Goal: Browse casually

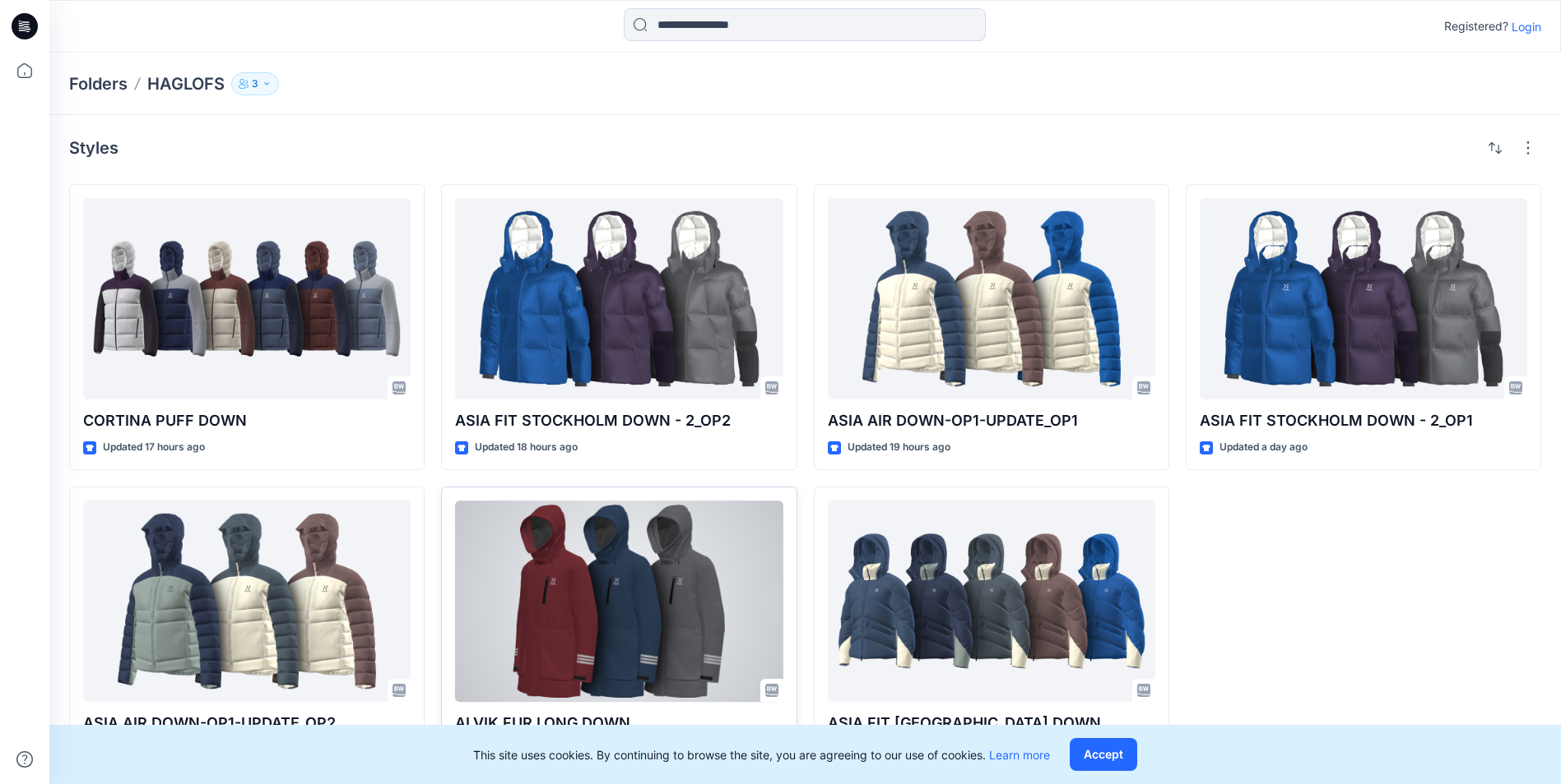
click at [642, 600] on div at bounding box center [618, 601] width 328 height 201
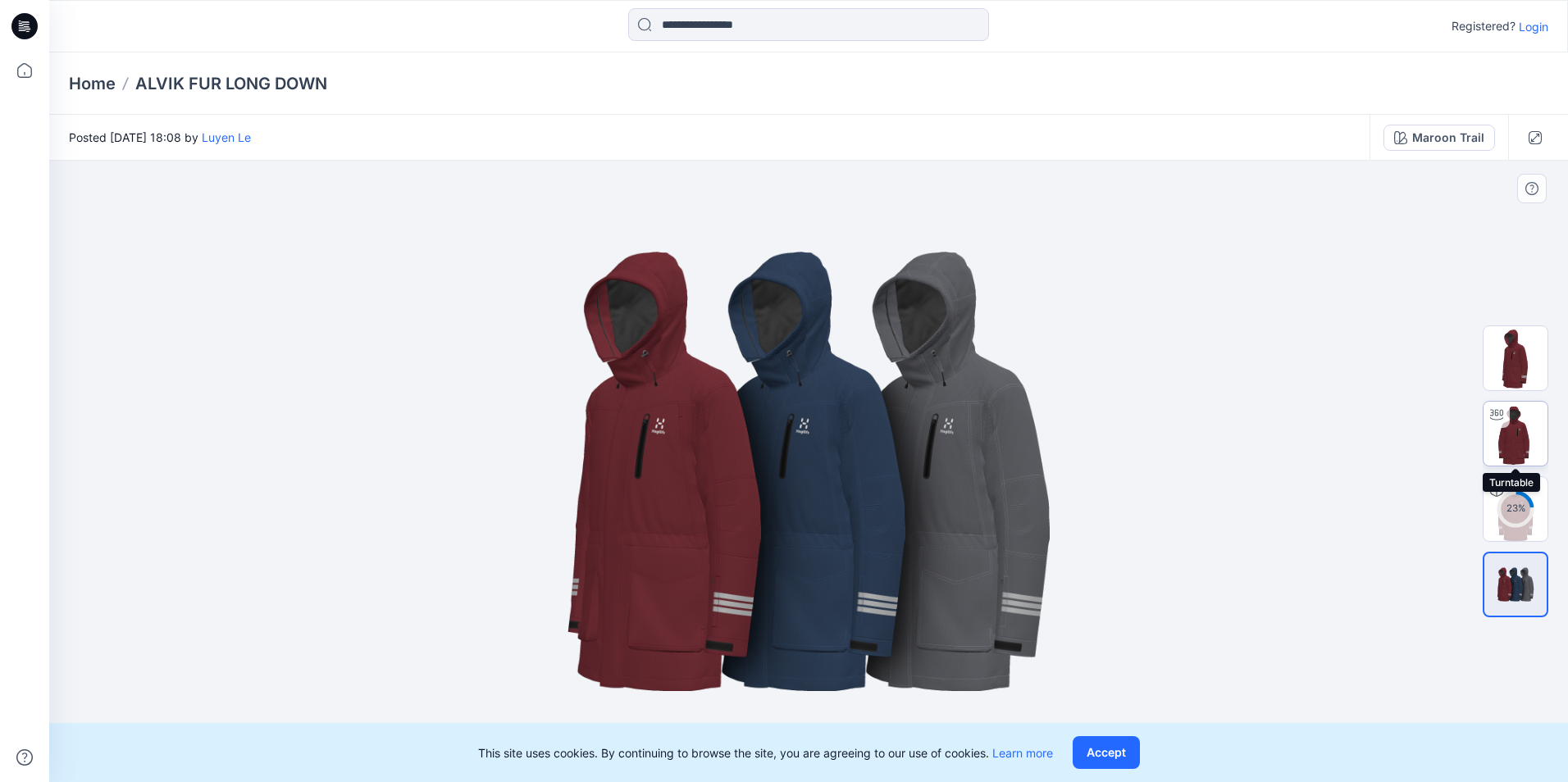
click at [1520, 435] on img at bounding box center [1515, 434] width 64 height 64
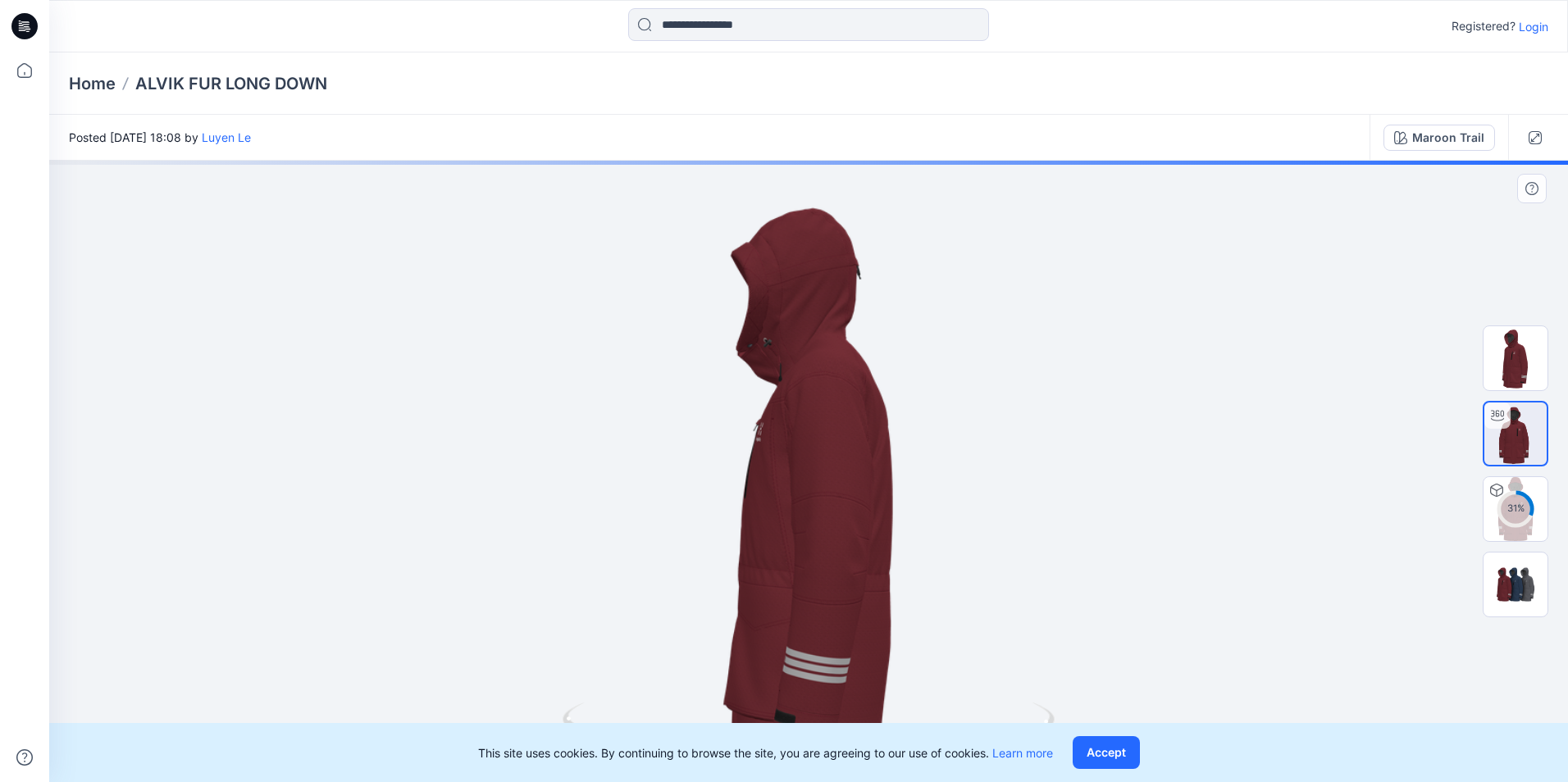
drag, startPoint x: 869, startPoint y: 281, endPoint x: 747, endPoint y: 283, distance: 122.0
click at [747, 283] on div at bounding box center [809, 471] width 1519 height 621
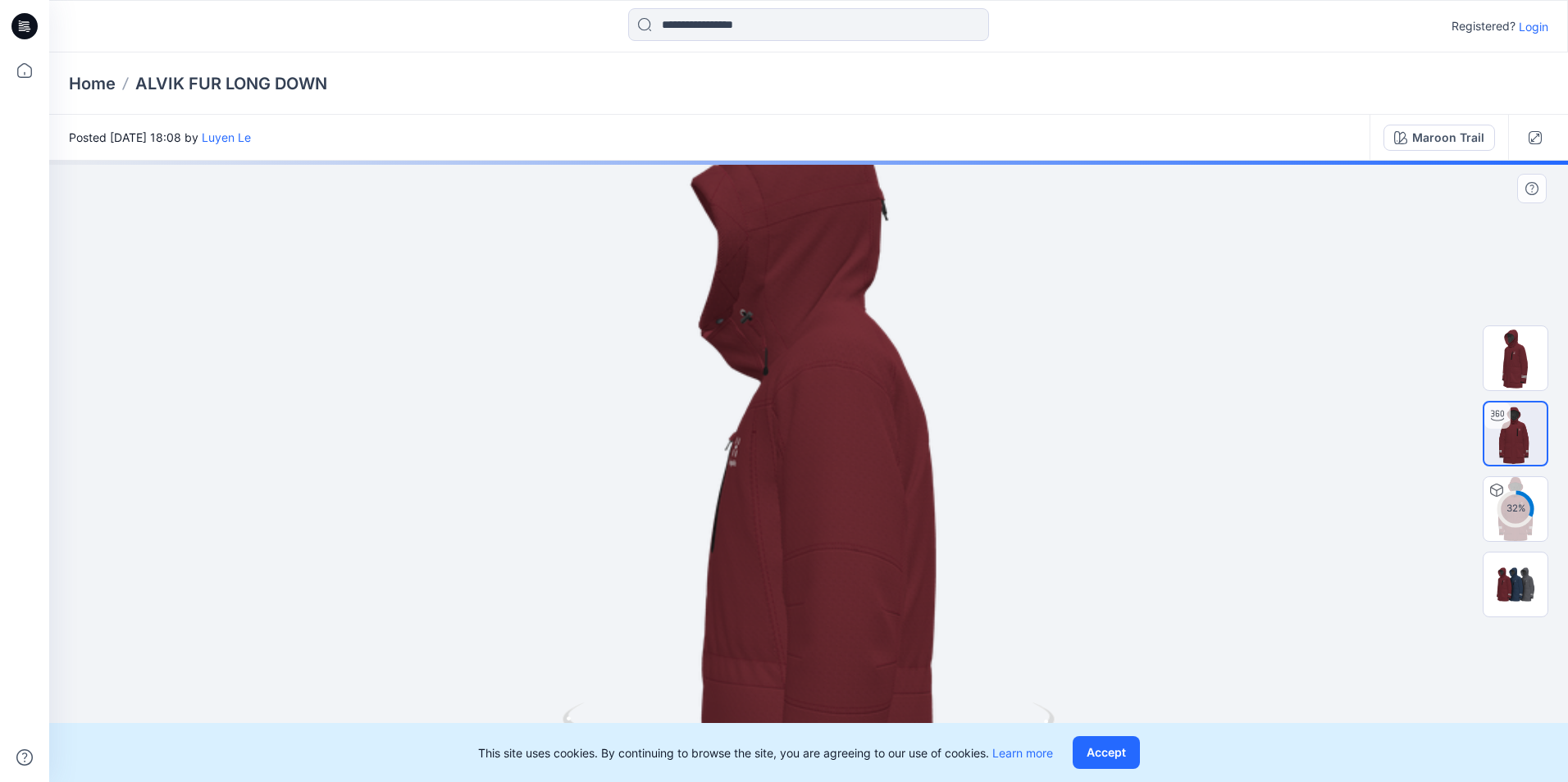
drag, startPoint x: 809, startPoint y: 268, endPoint x: 818, endPoint y: 465, distance: 197.2
click at [818, 472] on img at bounding box center [809, 511] width 941 height 941
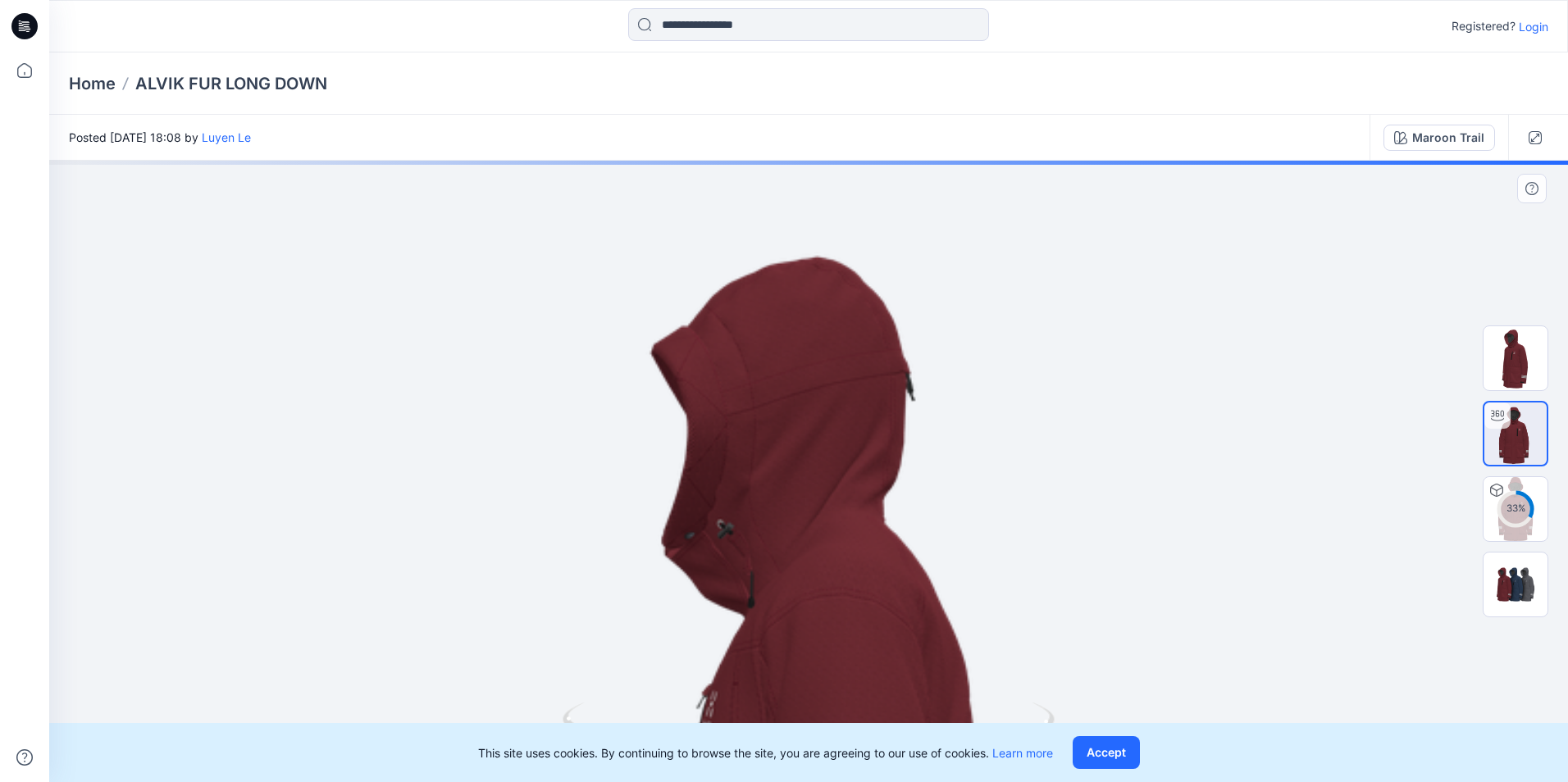
drag, startPoint x: 898, startPoint y: 396, endPoint x: 743, endPoint y: 405, distance: 155.3
click at [744, 407] on img at bounding box center [808, 790] width 1259 height 1259
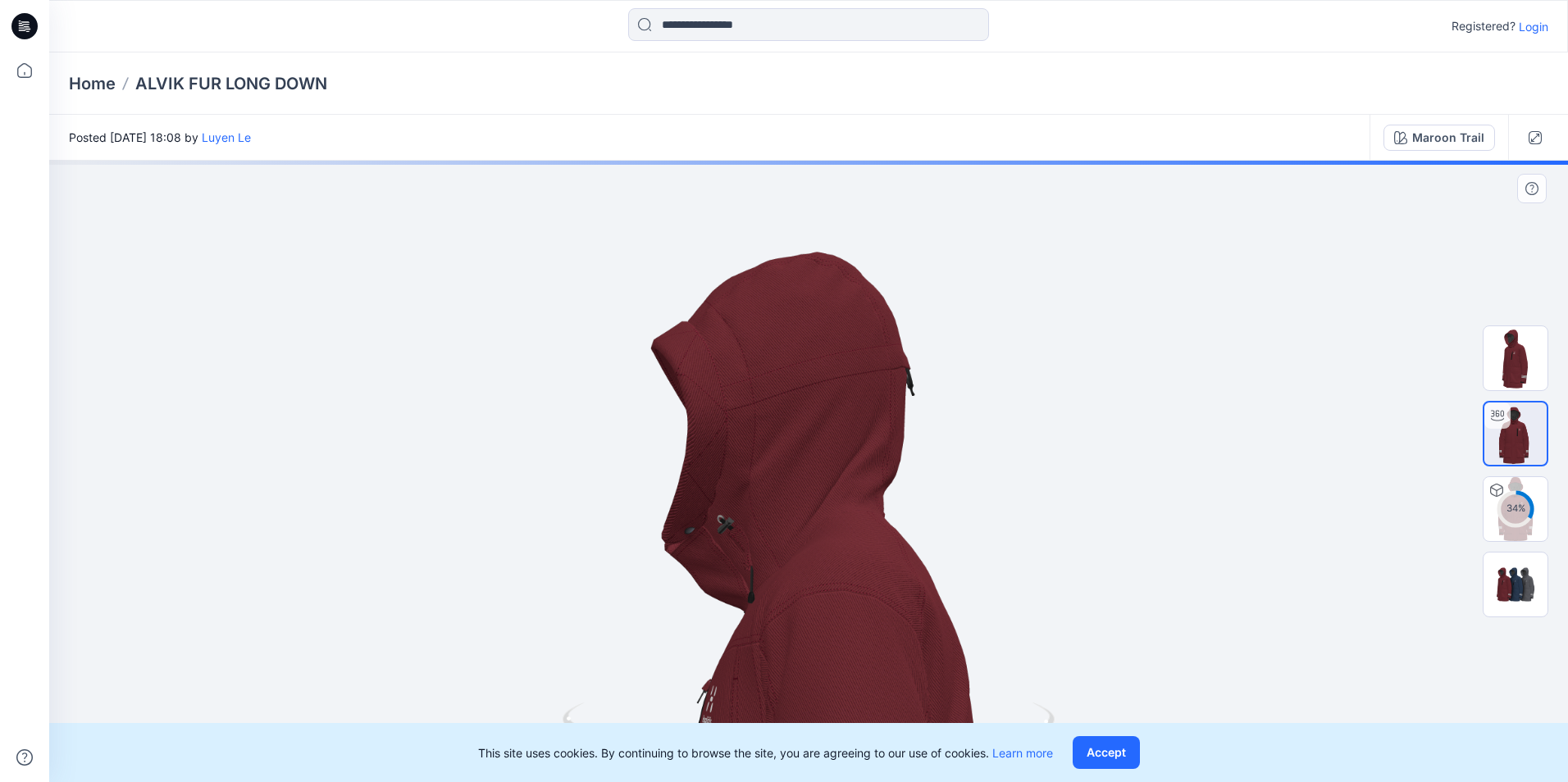
drag, startPoint x: 774, startPoint y: 422, endPoint x: 701, endPoint y: 419, distance: 73.1
click at [701, 419] on img at bounding box center [808, 785] width 1259 height 1259
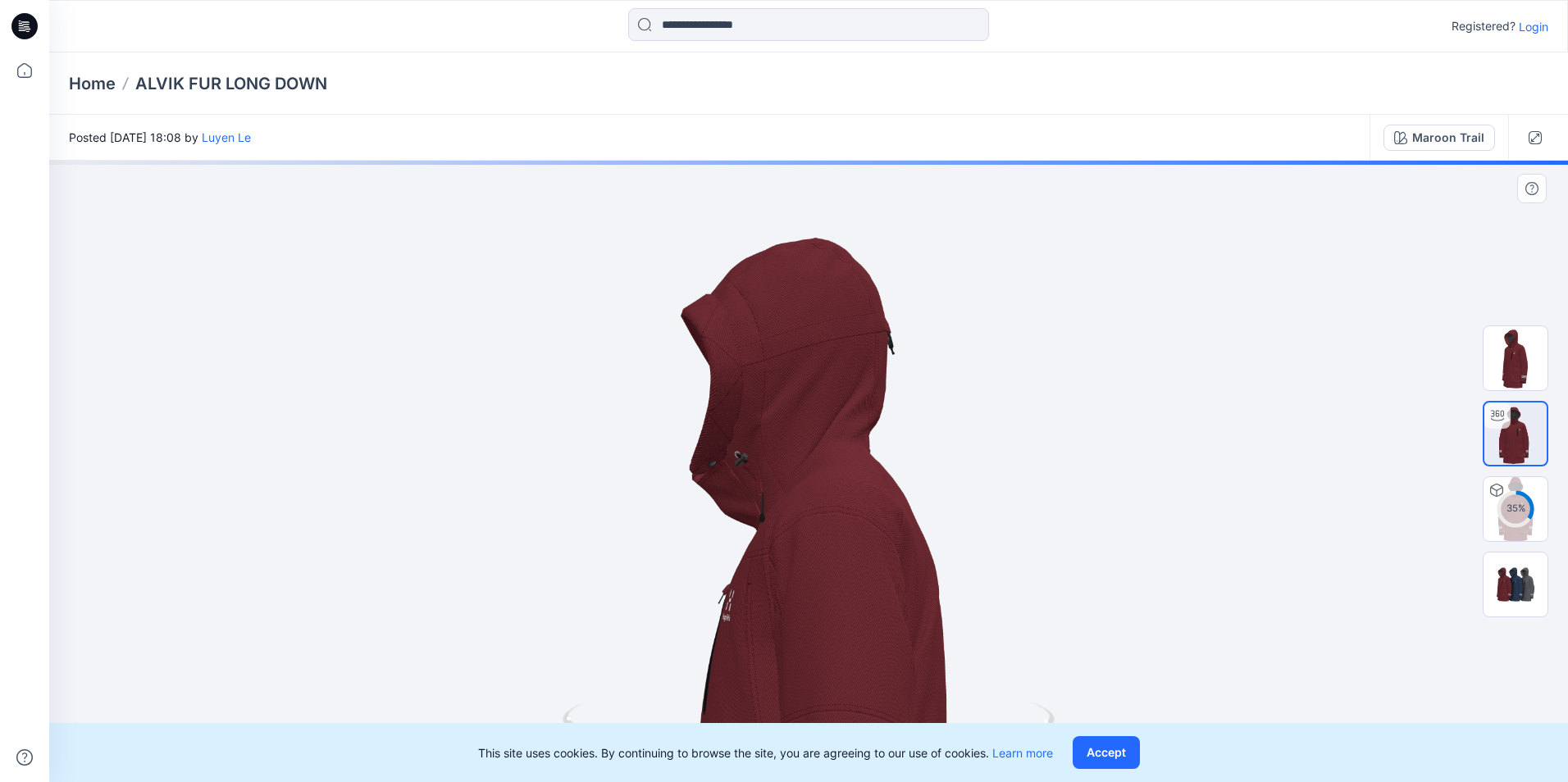
drag, startPoint x: 877, startPoint y: 398, endPoint x: 735, endPoint y: 404, distance: 142.1
click at [736, 404] on img at bounding box center [809, 670] width 1021 height 1021
drag, startPoint x: 735, startPoint y: 400, endPoint x: 842, endPoint y: 414, distance: 107.9
click at [929, 414] on img at bounding box center [809, 671] width 1021 height 1021
drag, startPoint x: 650, startPoint y: 404, endPoint x: 825, endPoint y: 494, distance: 196.8
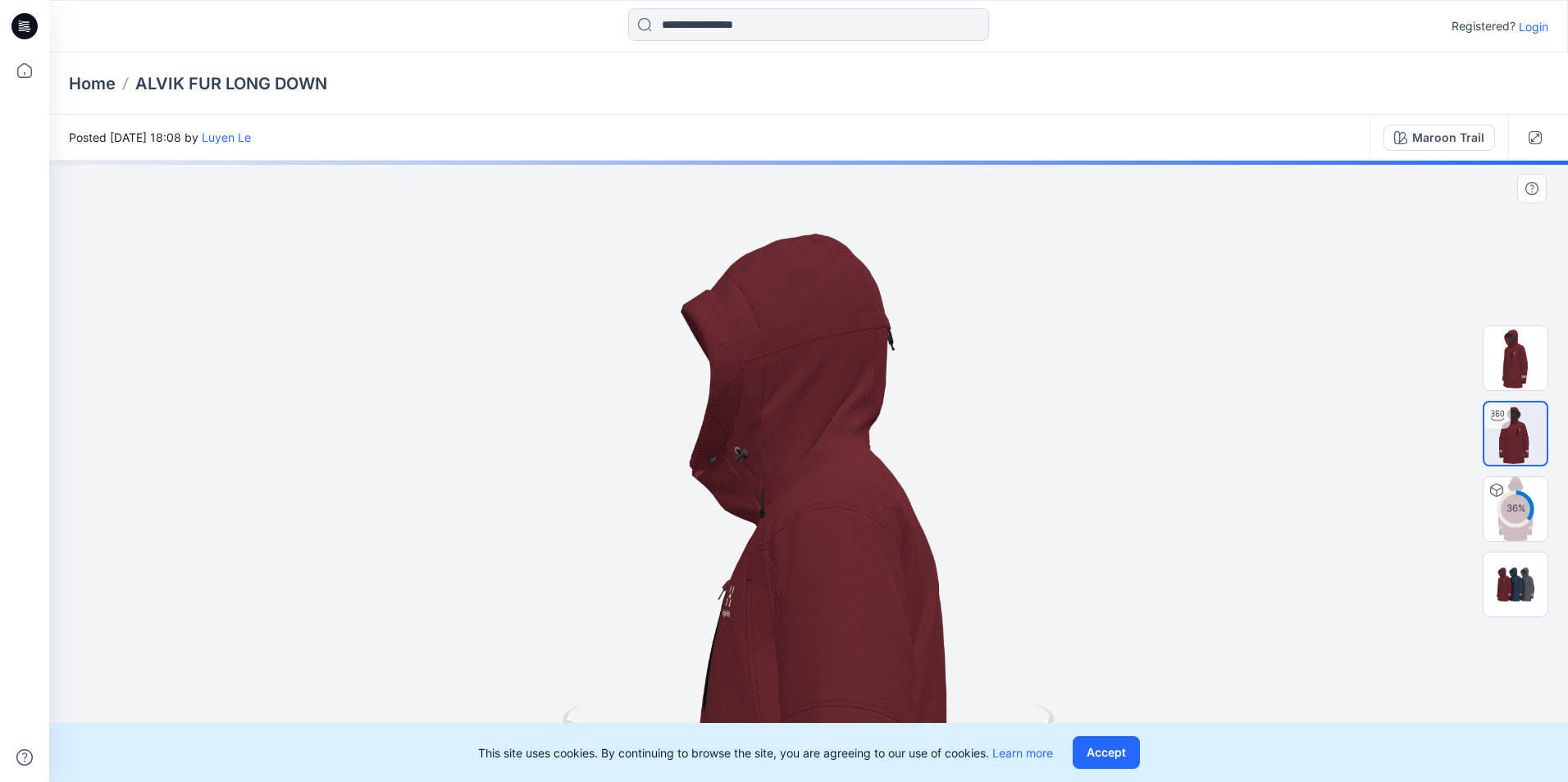
click at [809, 419] on img at bounding box center [809, 666] width 1021 height 1021
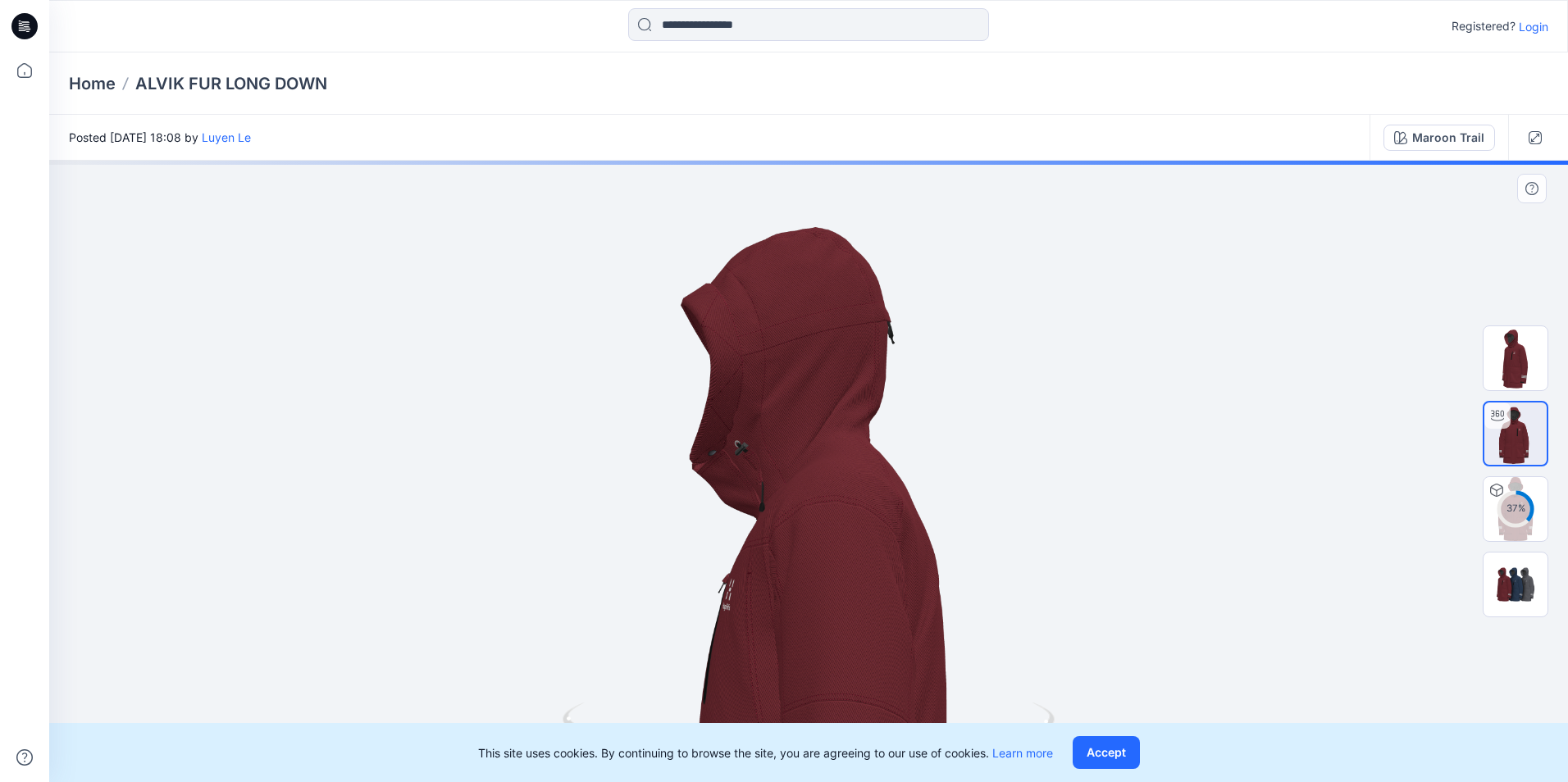
drag, startPoint x: 853, startPoint y: 517, endPoint x: 919, endPoint y: 505, distance: 67.1
click at [919, 505] on img at bounding box center [809, 659] width 1021 height 1021
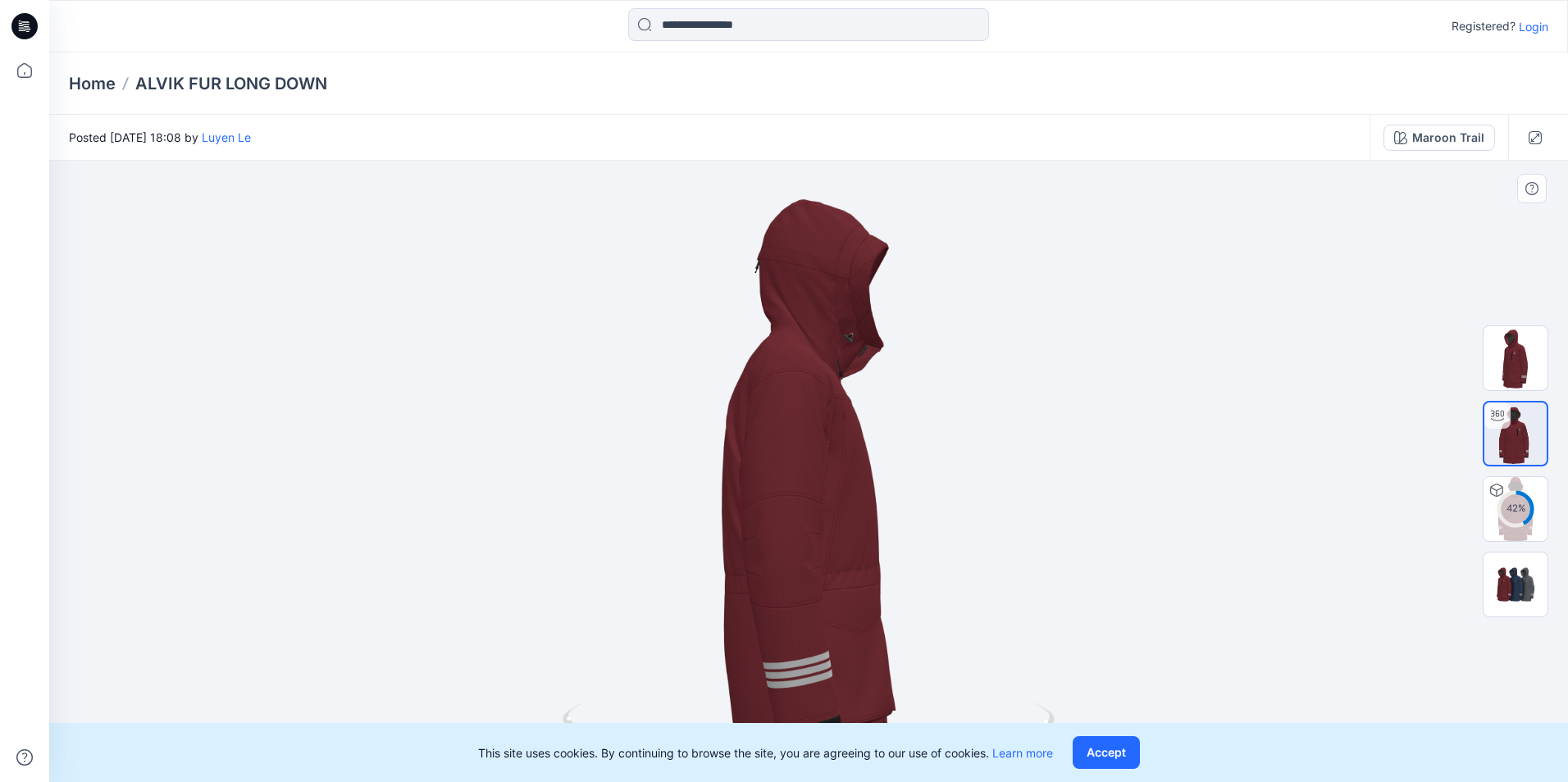
drag, startPoint x: 846, startPoint y: 424, endPoint x: 650, endPoint y: 428, distance: 196.0
click at [650, 428] on div at bounding box center [809, 471] width 1519 height 621
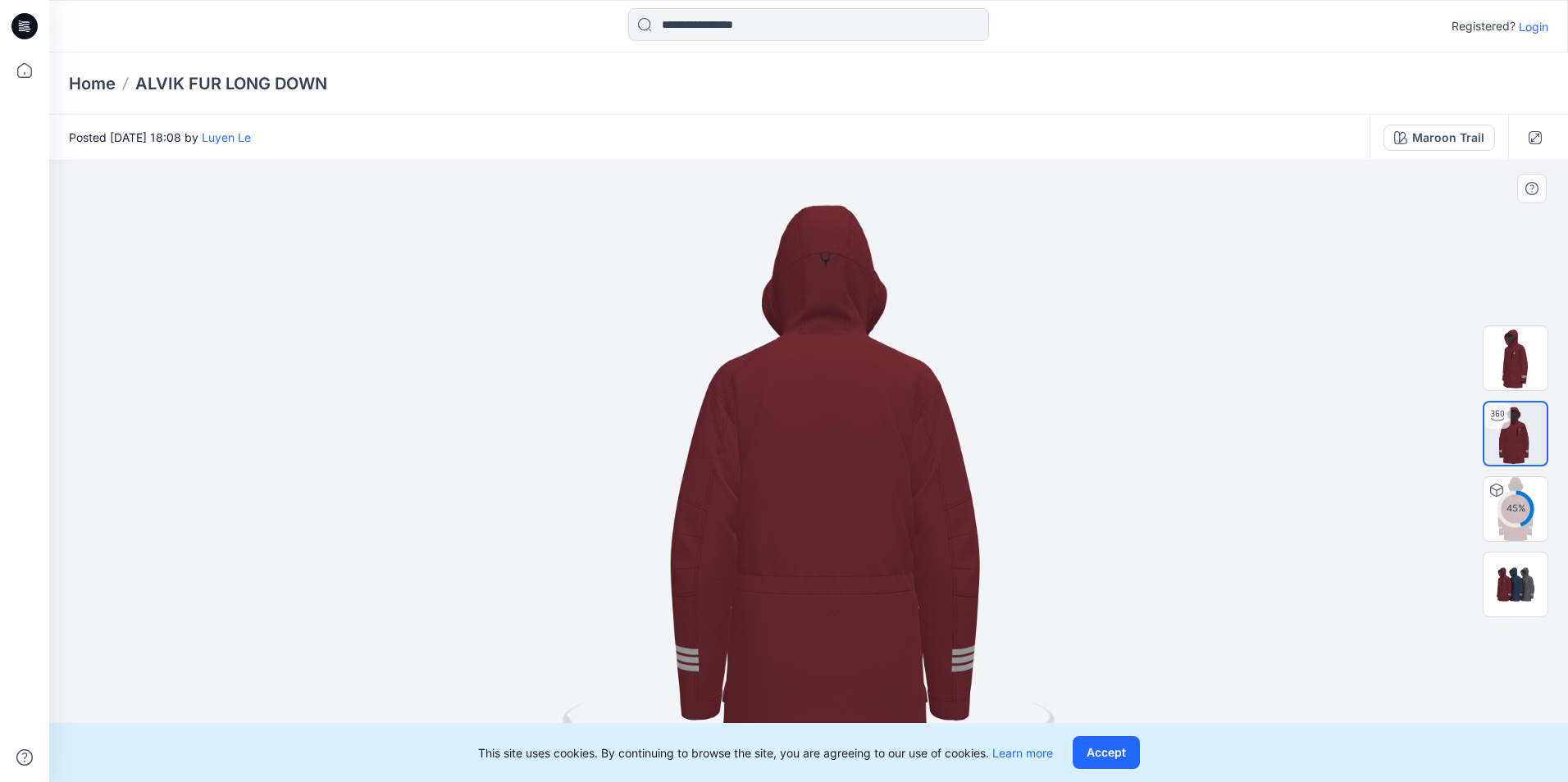
drag, startPoint x: 741, startPoint y: 404, endPoint x: 862, endPoint y: 420, distance: 122.1
click at [862, 420] on div at bounding box center [809, 471] width 1519 height 621
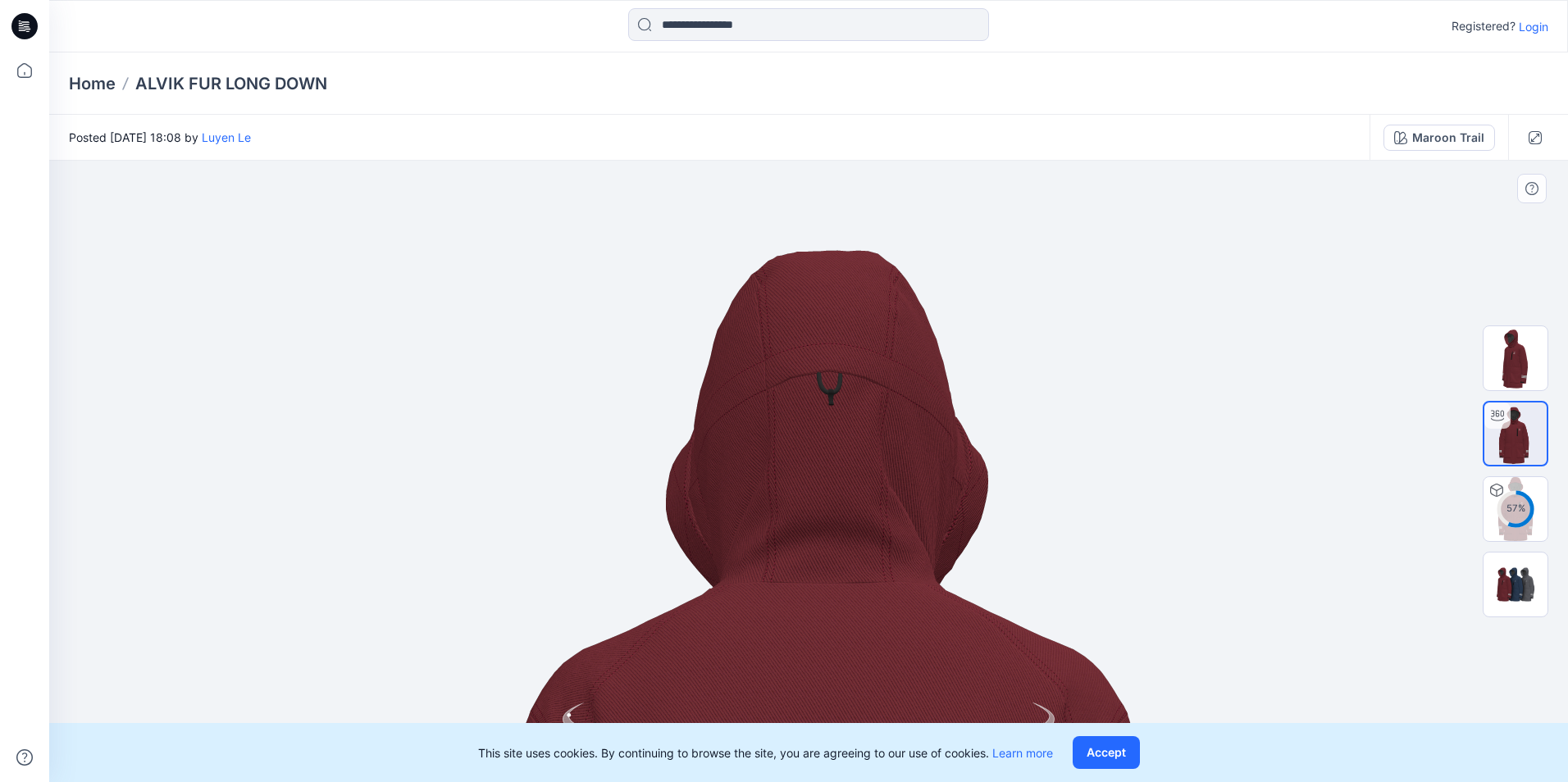
drag, startPoint x: 829, startPoint y: 390, endPoint x: 810, endPoint y: 408, distance: 26.2
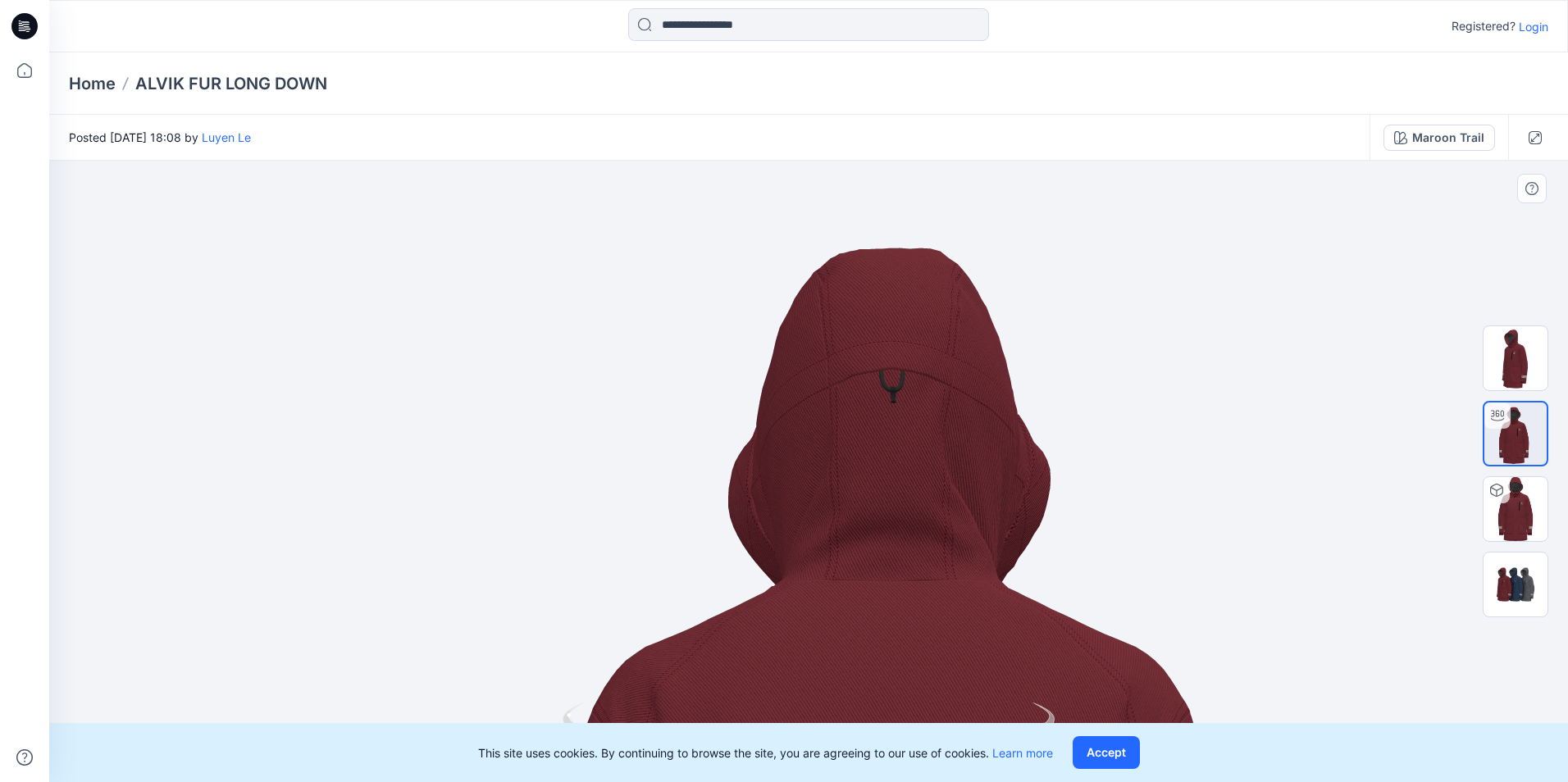
drag, startPoint x: 796, startPoint y: 464, endPoint x: 911, endPoint y: 443, distance: 116.9
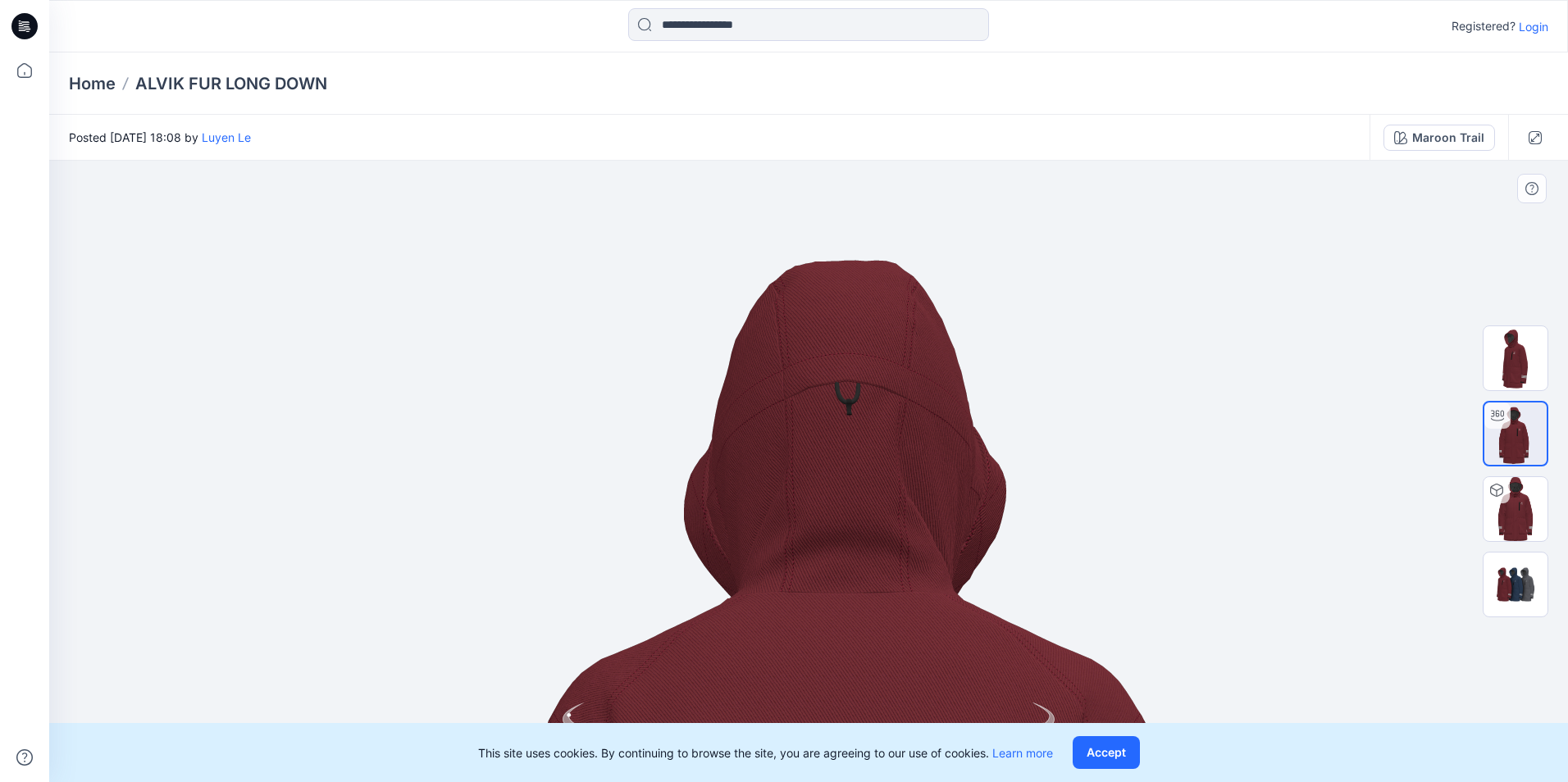
drag, startPoint x: 914, startPoint y: 443, endPoint x: 896, endPoint y: 447, distance: 18.4
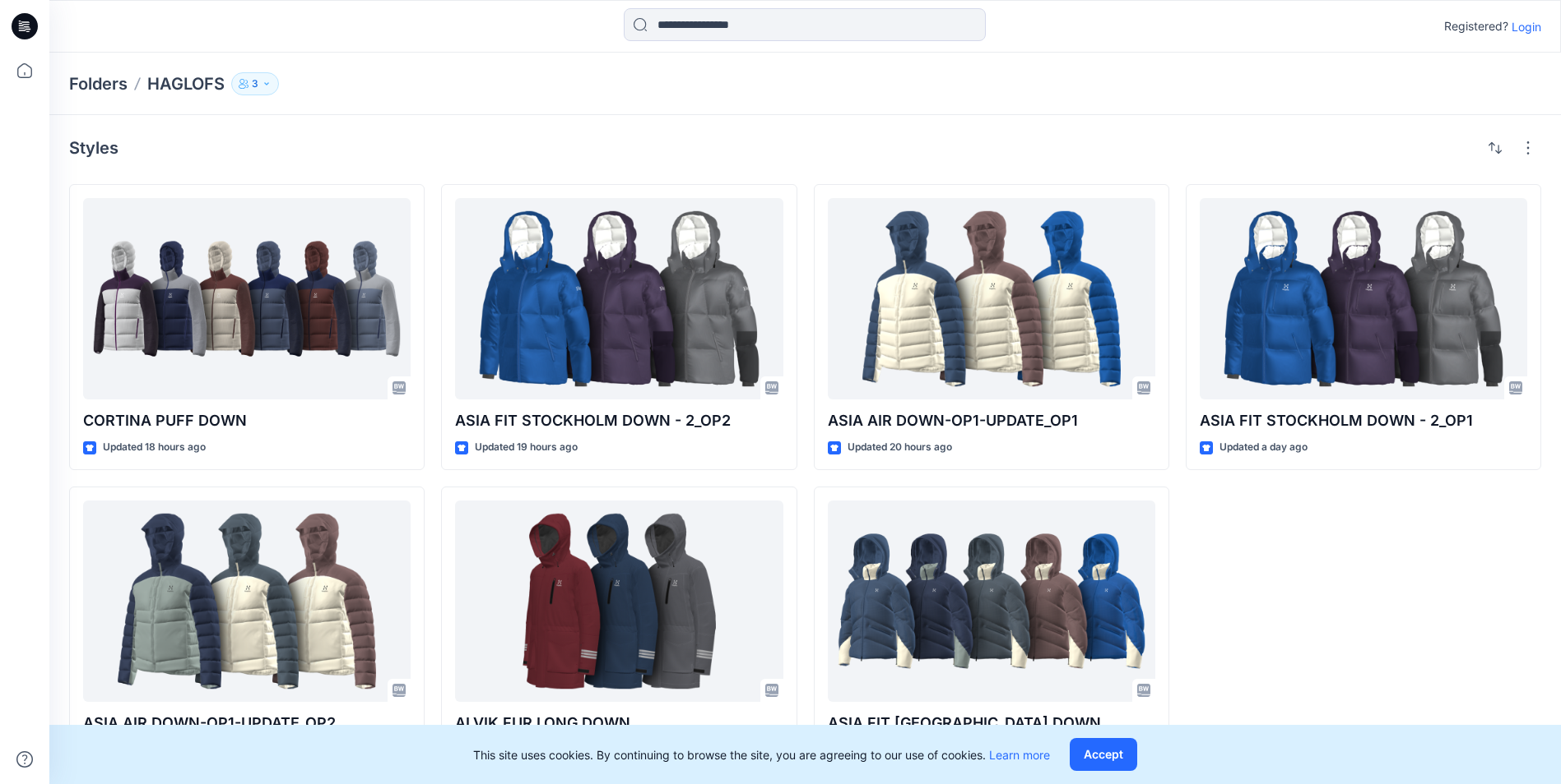
scroll to position [8, 0]
